Goal: Check status: Check status

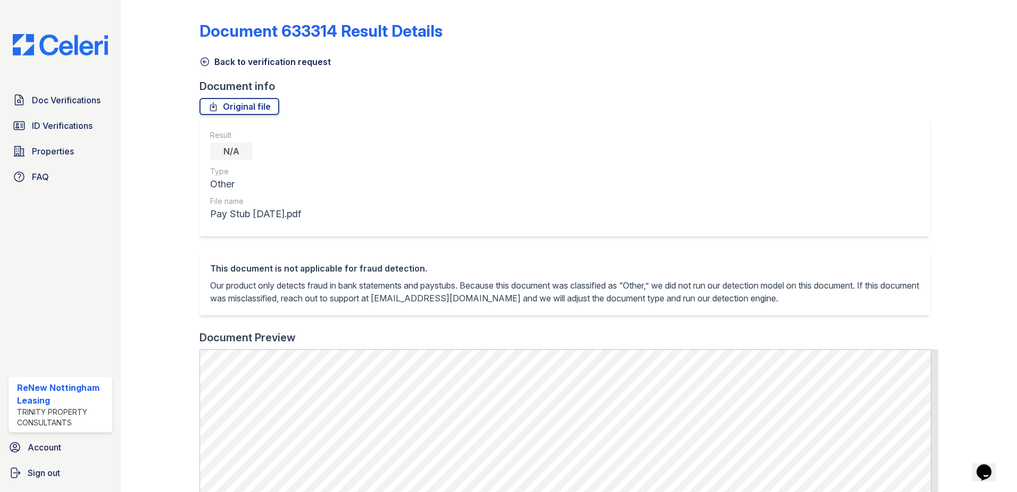
click at [207, 63] on icon at bounding box center [205, 61] width 11 height 11
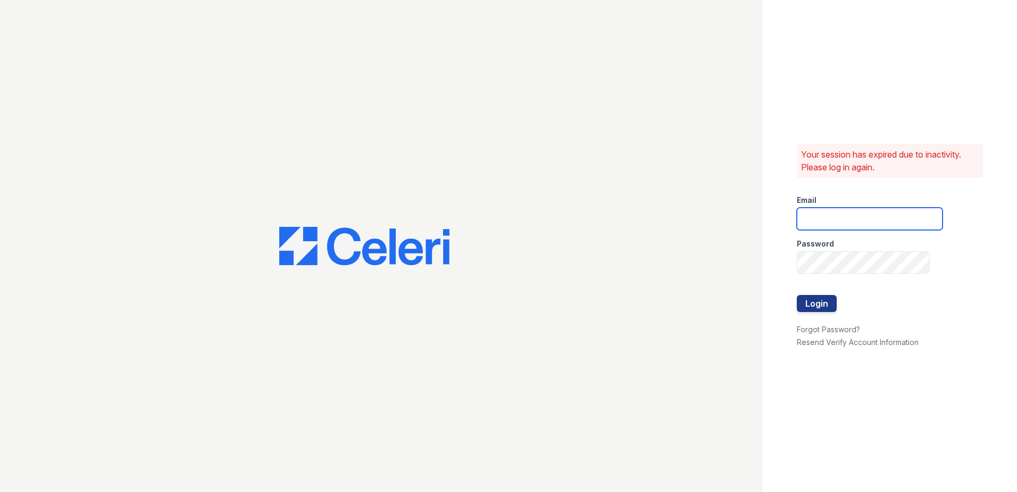
type input "renewnottingham@trinity-pm.com"
click at [822, 304] on button "Login" at bounding box center [817, 303] width 40 height 17
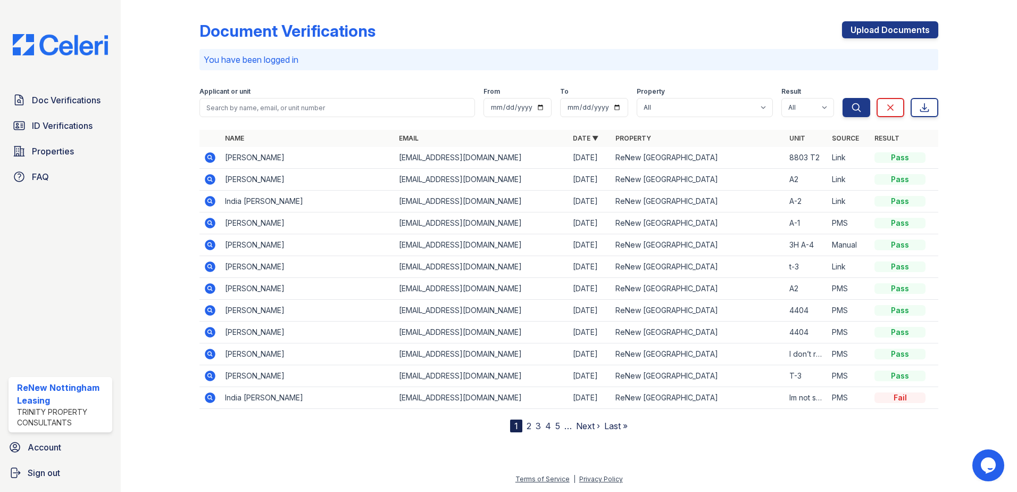
click at [211, 160] on icon at bounding box center [210, 157] width 11 height 11
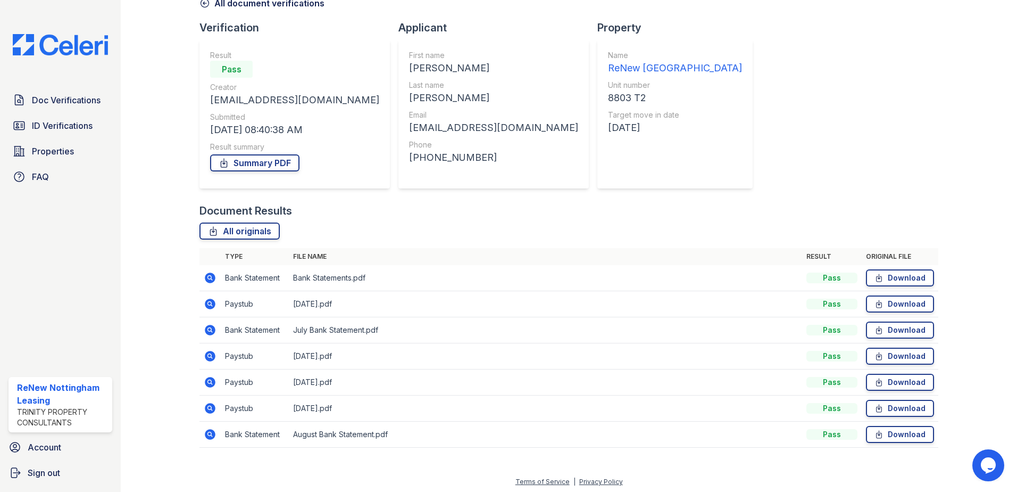
scroll to position [61, 0]
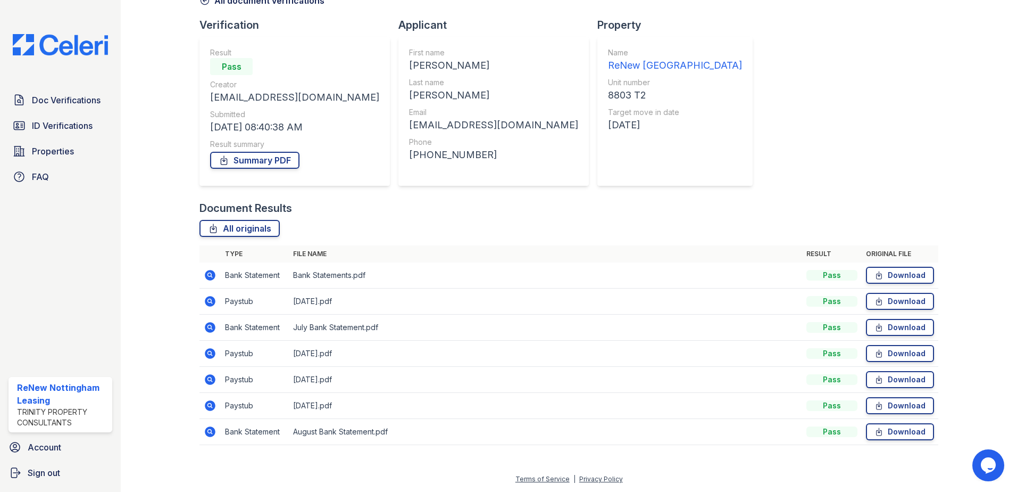
click at [208, 434] on icon at bounding box center [210, 431] width 11 height 11
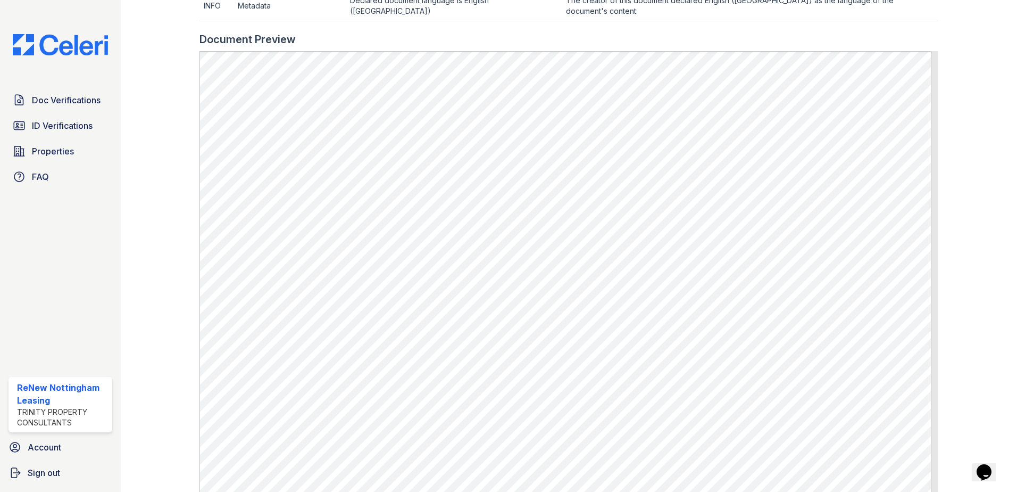
scroll to position [582, 0]
